Goal: Task Accomplishment & Management: Use online tool/utility

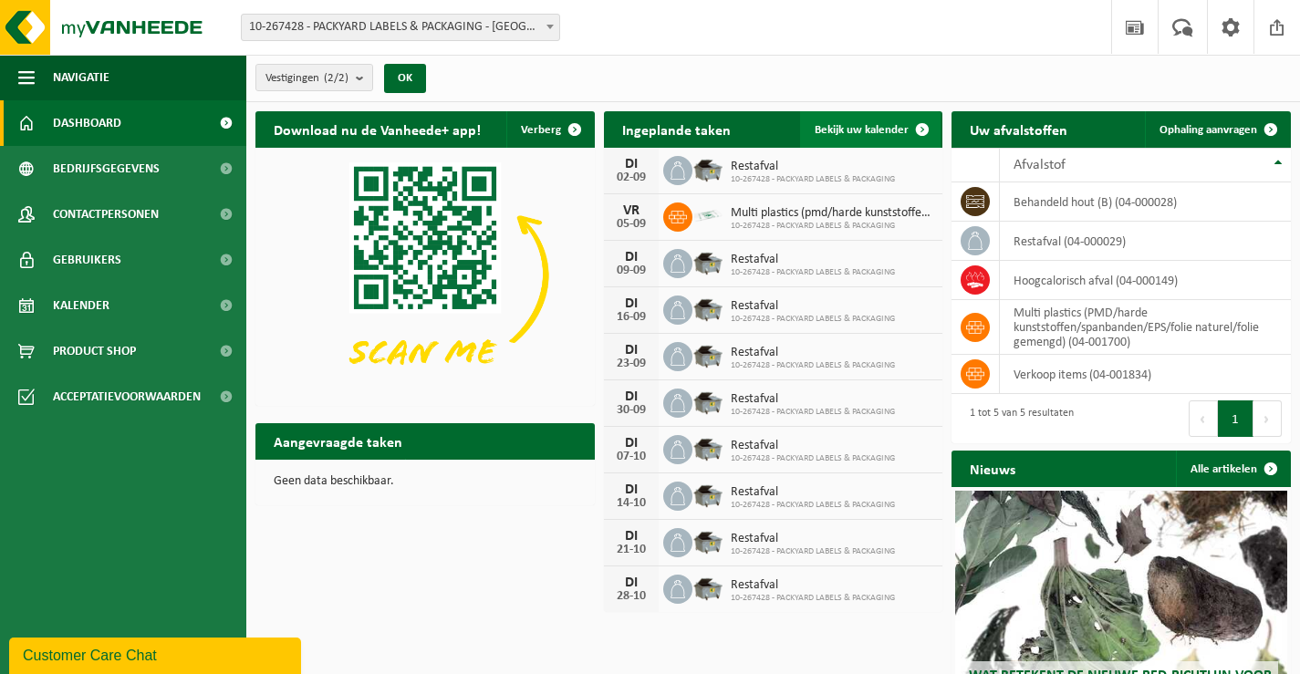
click at [886, 134] on span "Bekijk uw kalender" at bounding box center [862, 130] width 94 height 12
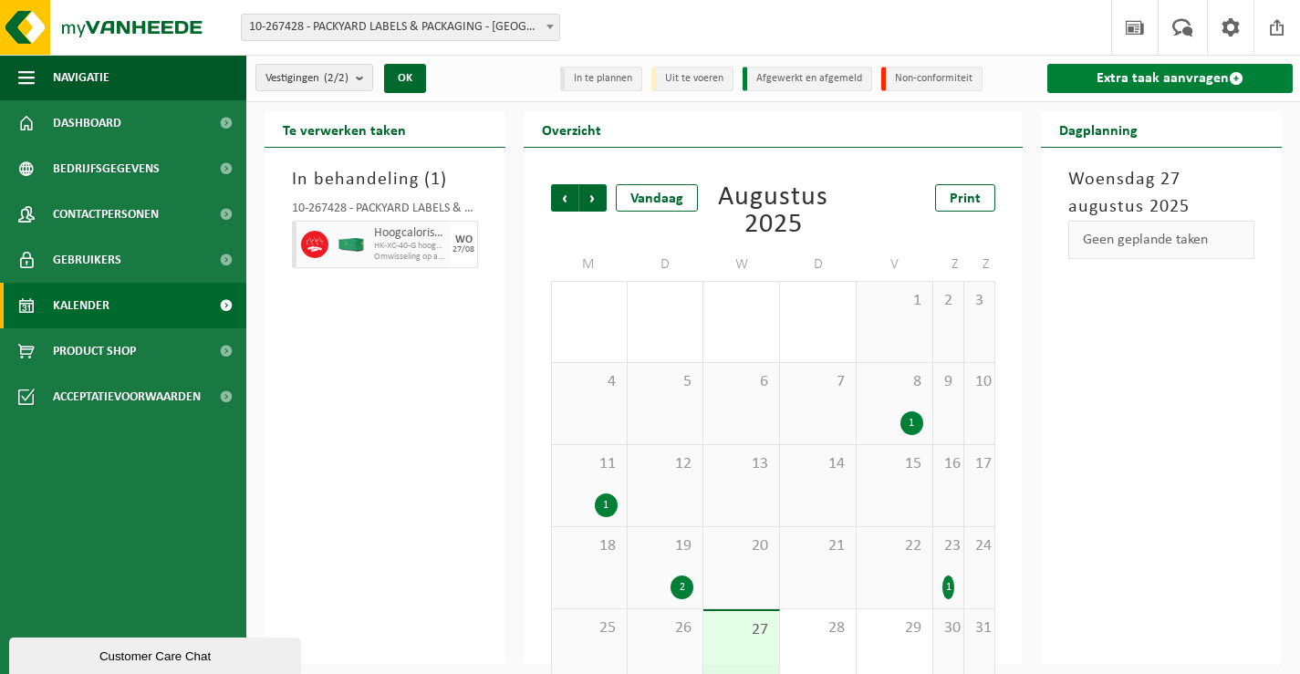
click at [1087, 83] on link "Extra taak aanvragen" at bounding box center [1169, 78] width 245 height 29
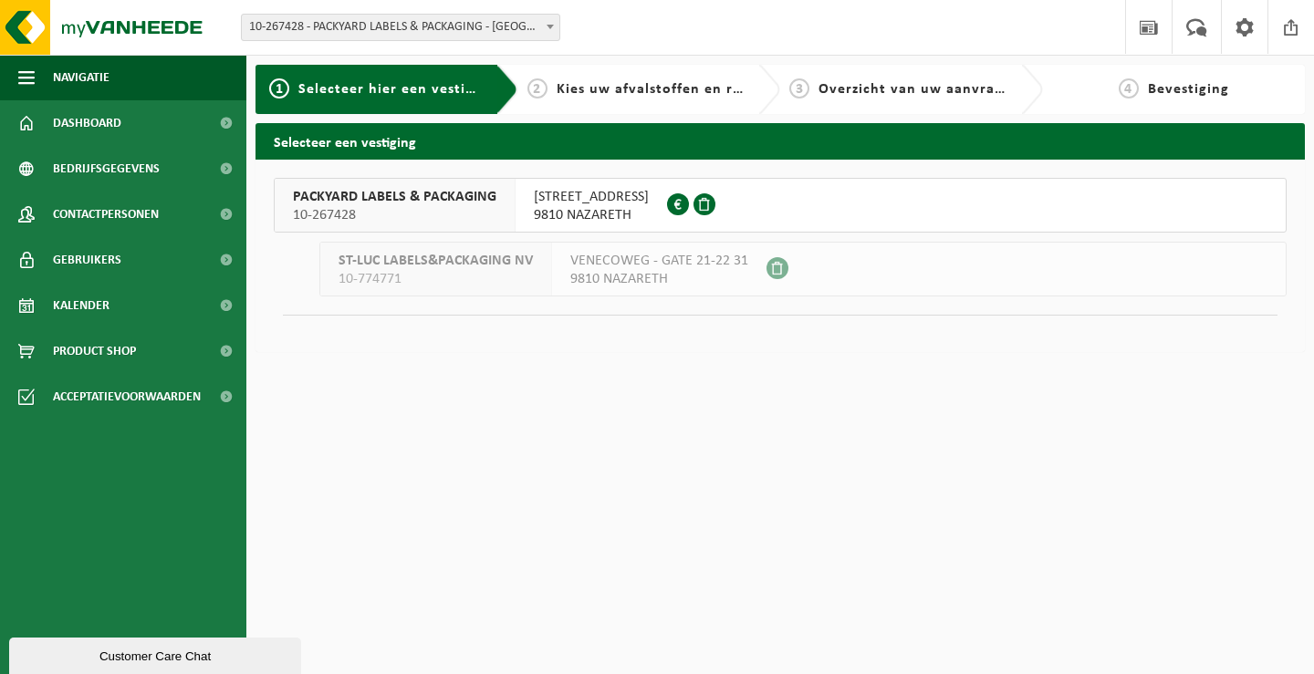
click at [571, 205] on span "[STREET_ADDRESS]" at bounding box center [591, 197] width 115 height 18
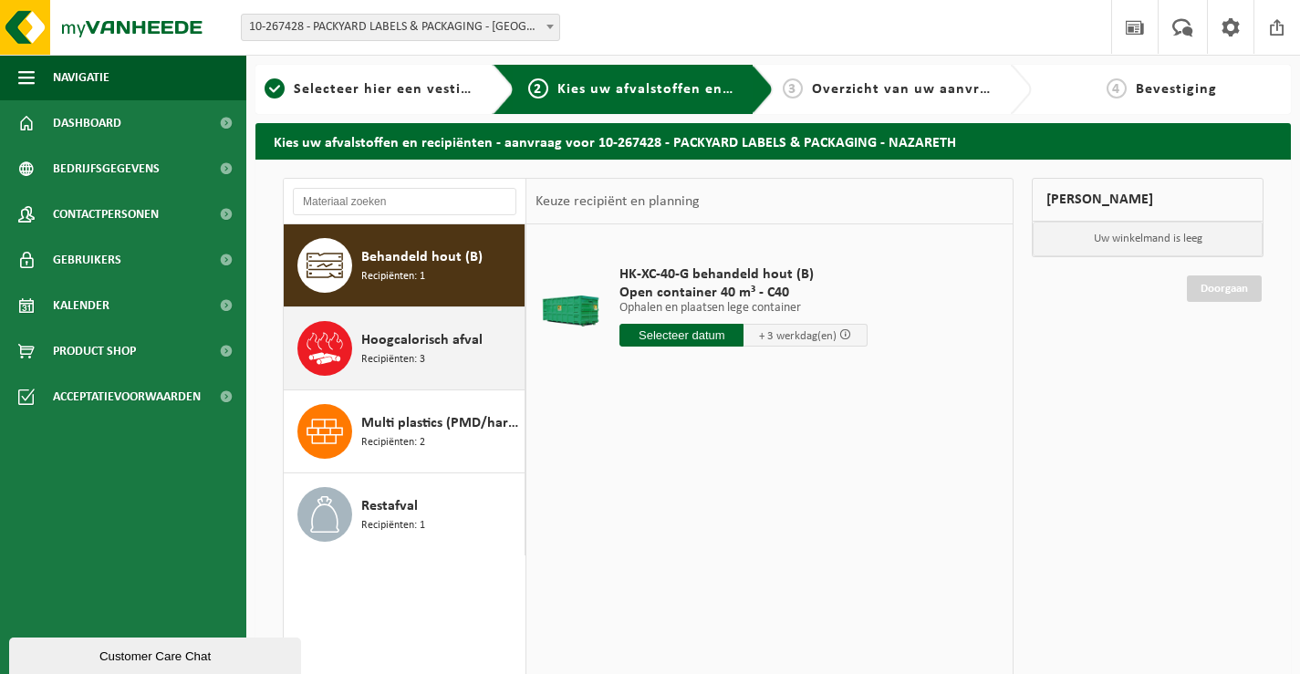
click at [432, 352] on div "Hoogcalorisch afval Recipiënten: 3" at bounding box center [440, 348] width 159 height 55
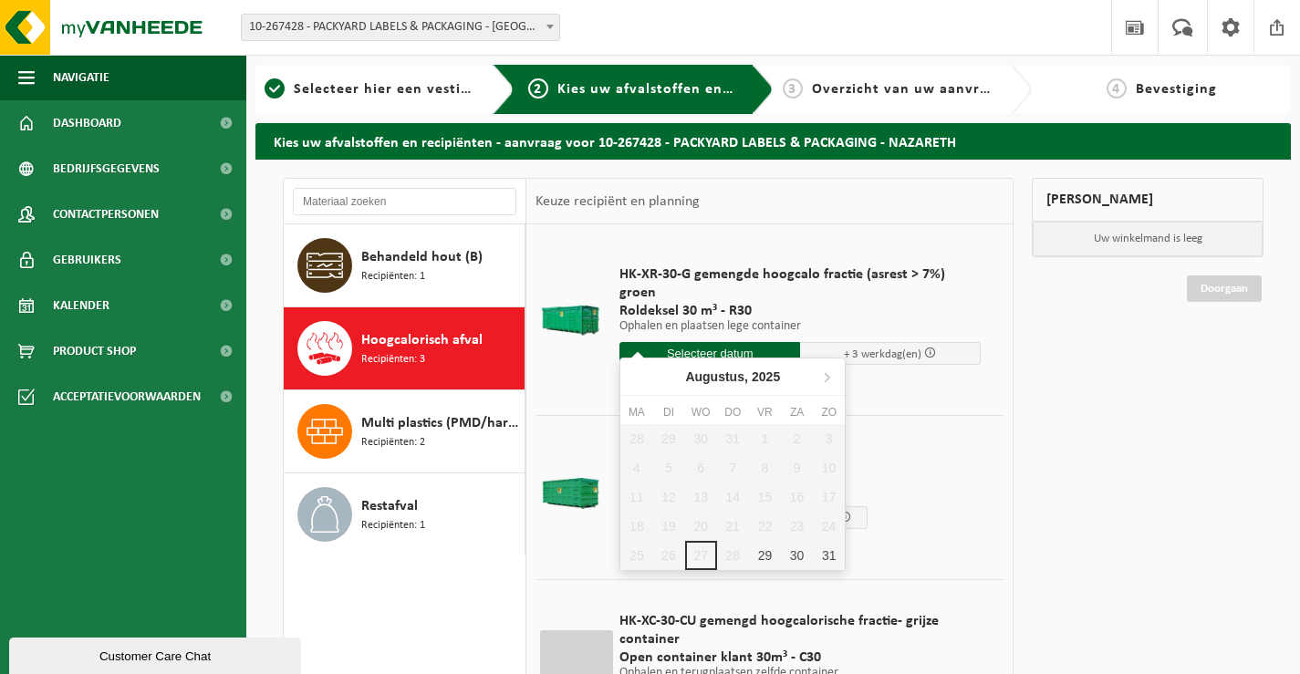
click at [677, 342] on input "text" at bounding box center [710, 353] width 181 height 23
click at [767, 561] on div "29" at bounding box center [765, 555] width 32 height 29
type input "Van 2025-08-29"
type input "2025-08-29"
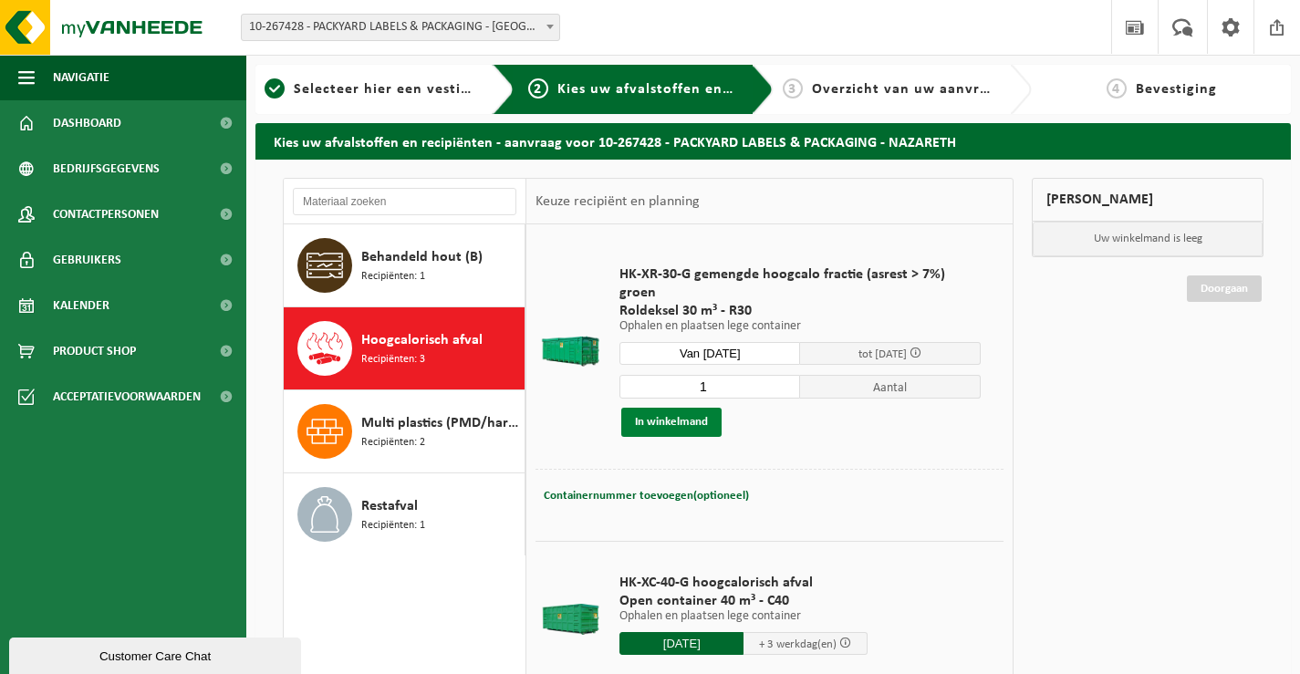
click at [712, 432] on button "In winkelmand" at bounding box center [671, 422] width 100 height 29
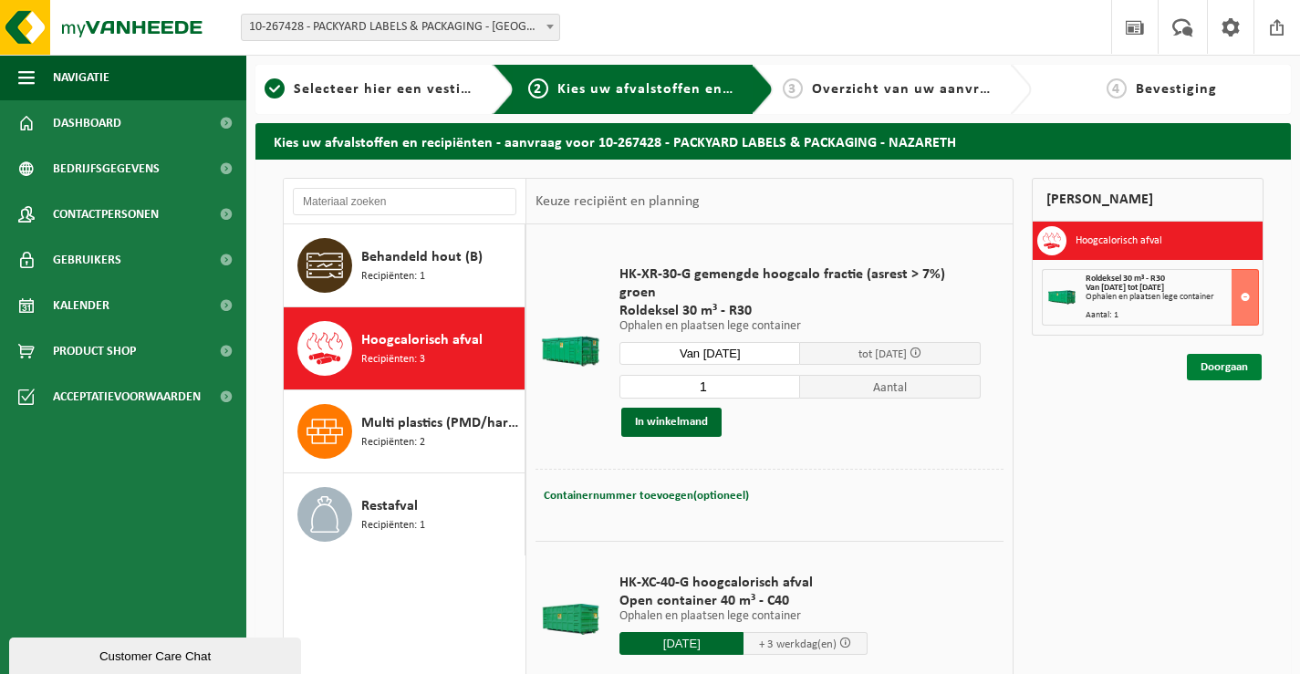
click at [1206, 372] on link "Doorgaan" at bounding box center [1224, 367] width 75 height 26
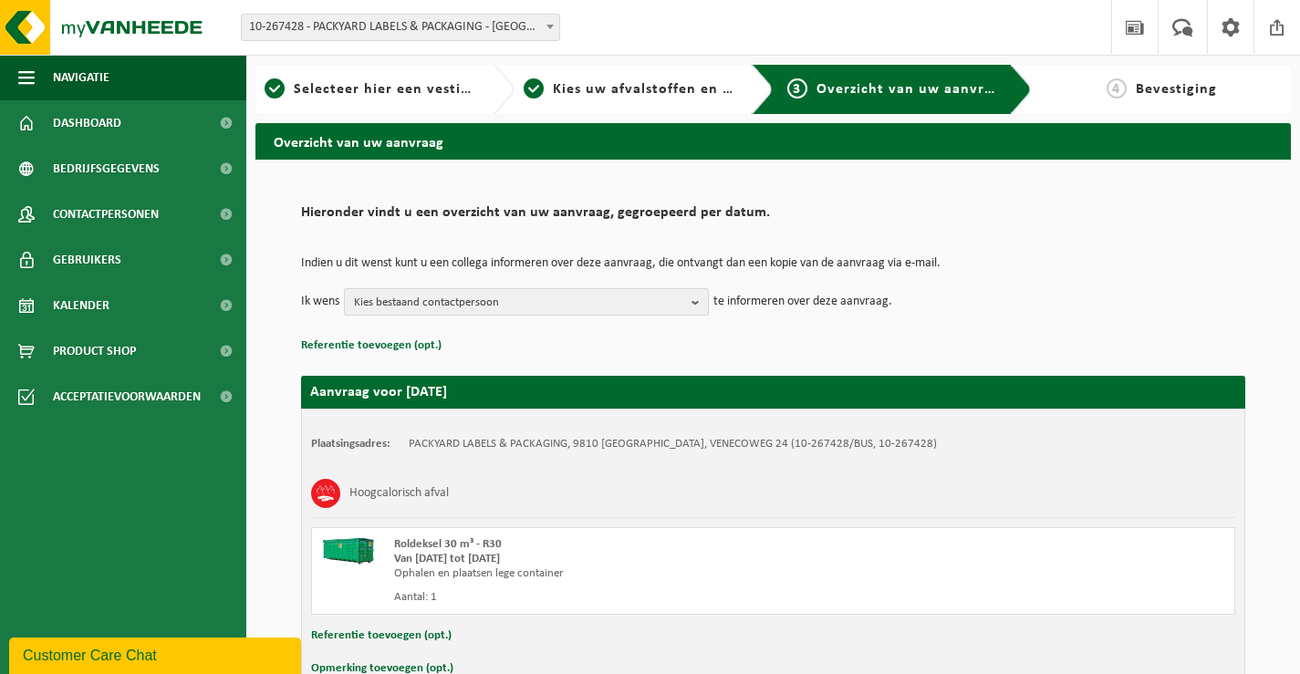
click at [418, 296] on span "Kies bestaand contactpersoon" at bounding box center [519, 302] width 330 height 27
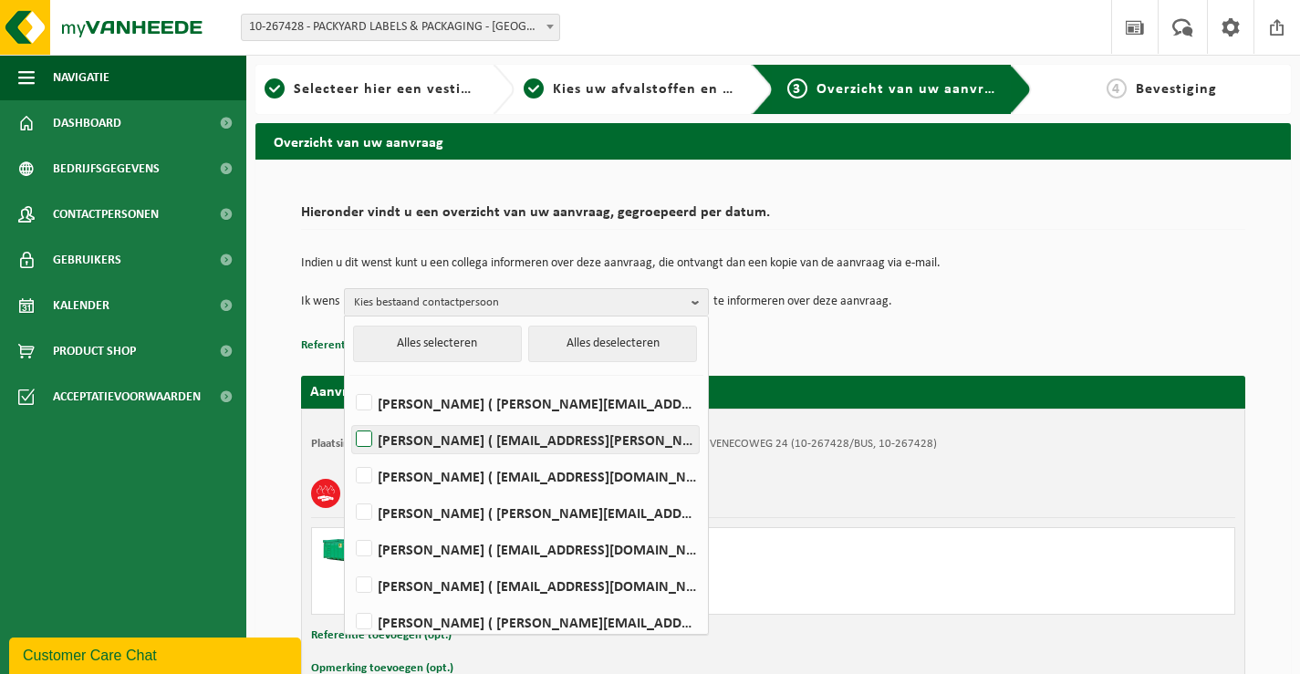
click at [442, 431] on label "CHRISTOPHE DE JANS ( christophe.de.jans@packyard.pro )" at bounding box center [525, 439] width 347 height 27
click at [349, 417] on input "CHRISTOPHE DE JANS ( christophe.de.jans@packyard.pro )" at bounding box center [349, 416] width 1 height 1
checkbox input "true"
click at [885, 354] on p "Referentie toevoegen (opt.)" at bounding box center [773, 346] width 944 height 24
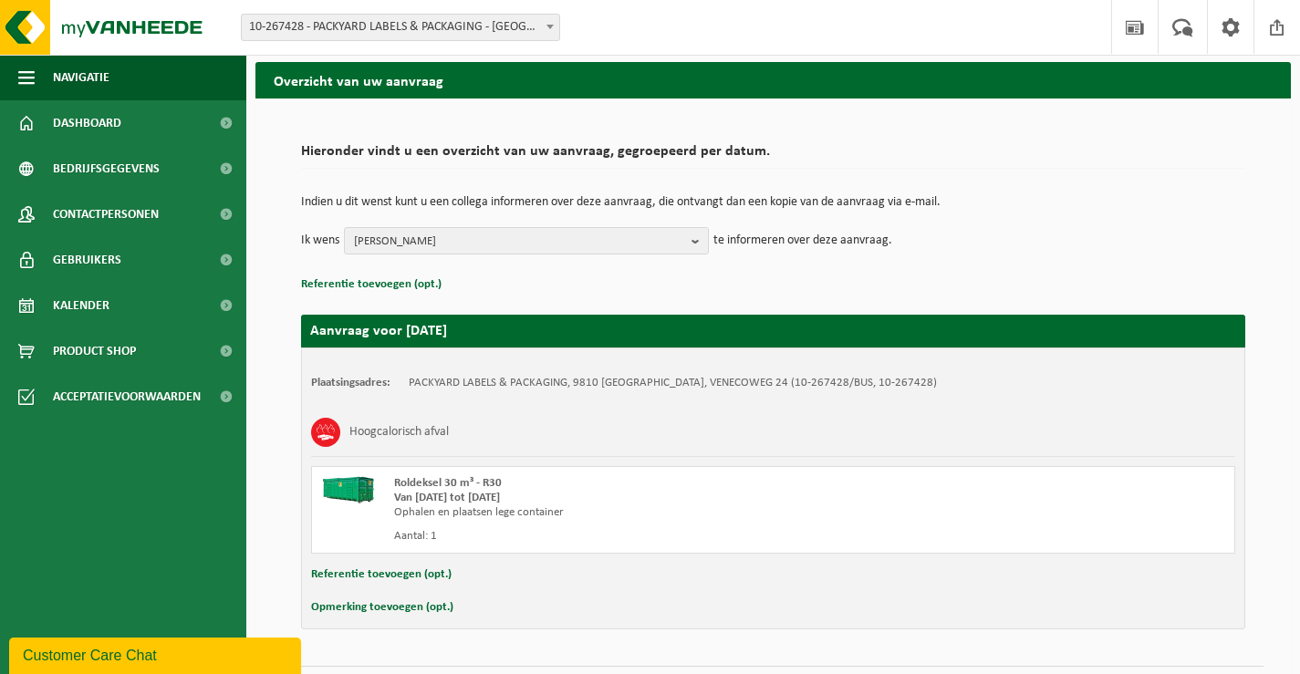
scroll to position [109, 0]
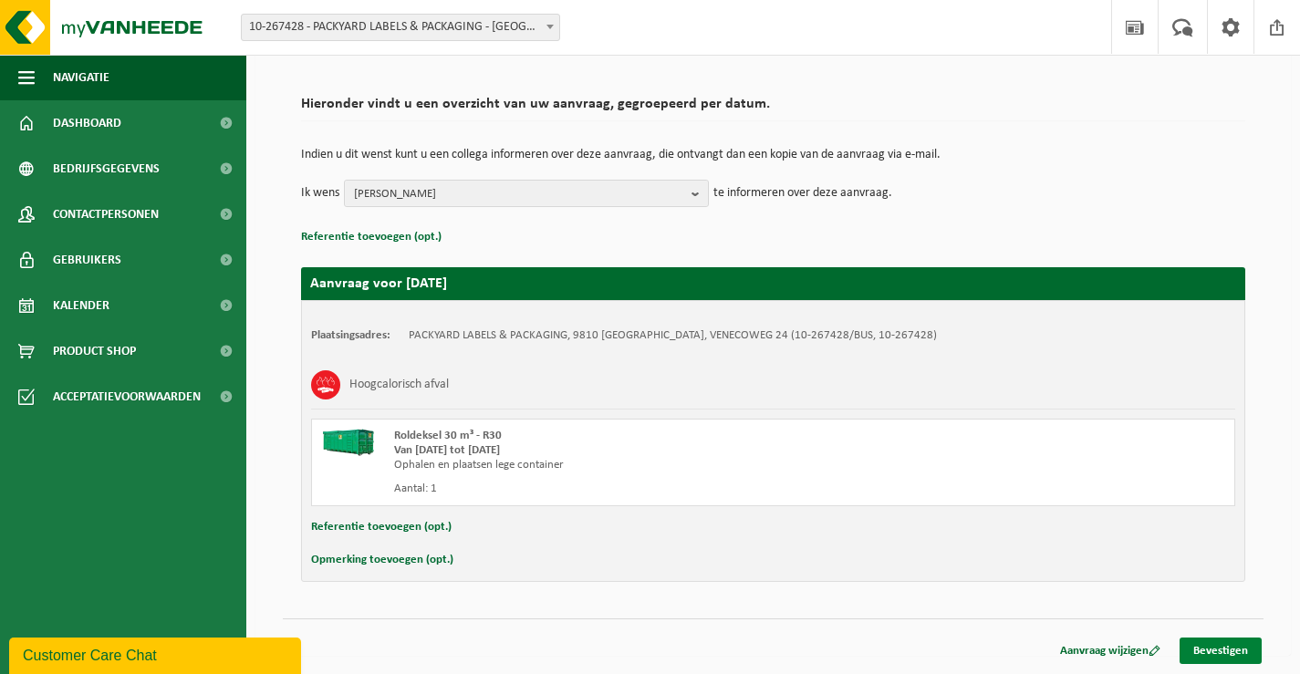
click at [1219, 646] on link "Bevestigen" at bounding box center [1221, 651] width 82 height 26
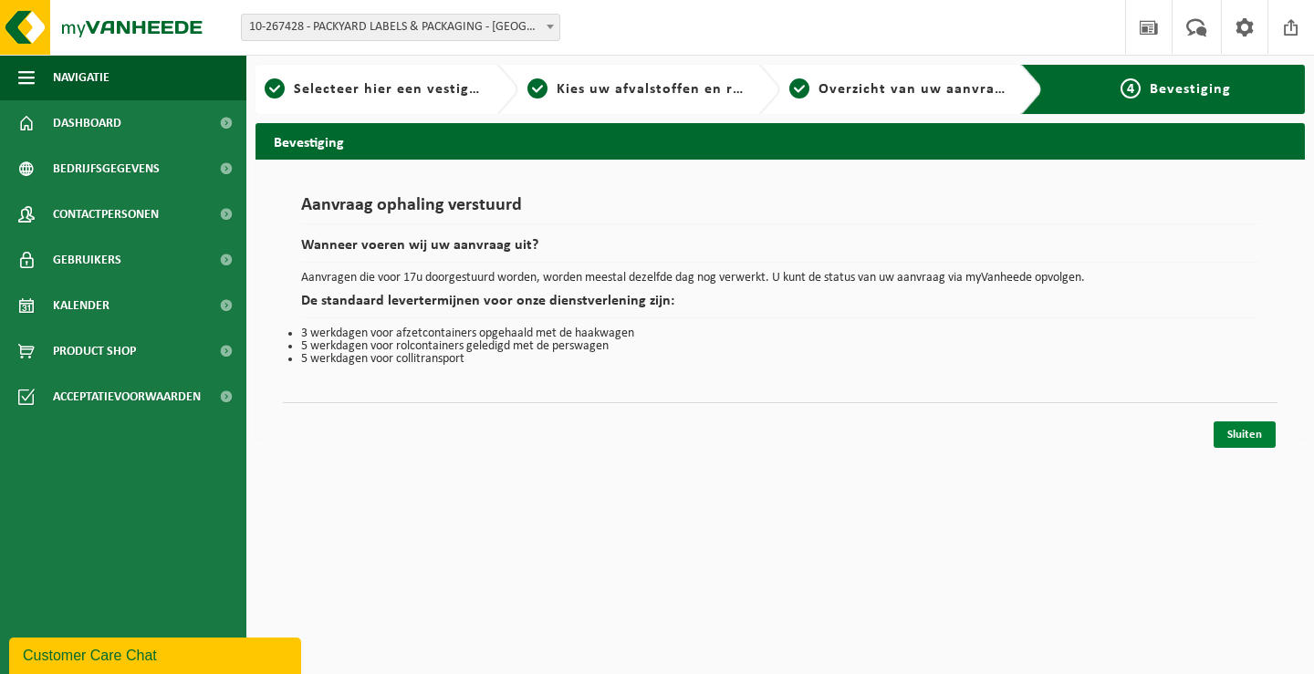
click at [1223, 430] on link "Sluiten" at bounding box center [1245, 435] width 62 height 26
